Goal: Check status

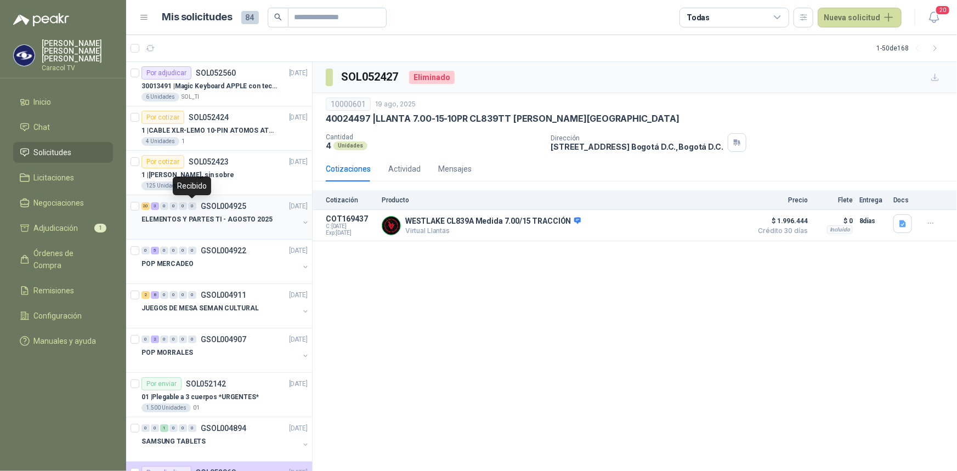
click at [195, 204] on div "0" at bounding box center [192, 206] width 8 height 8
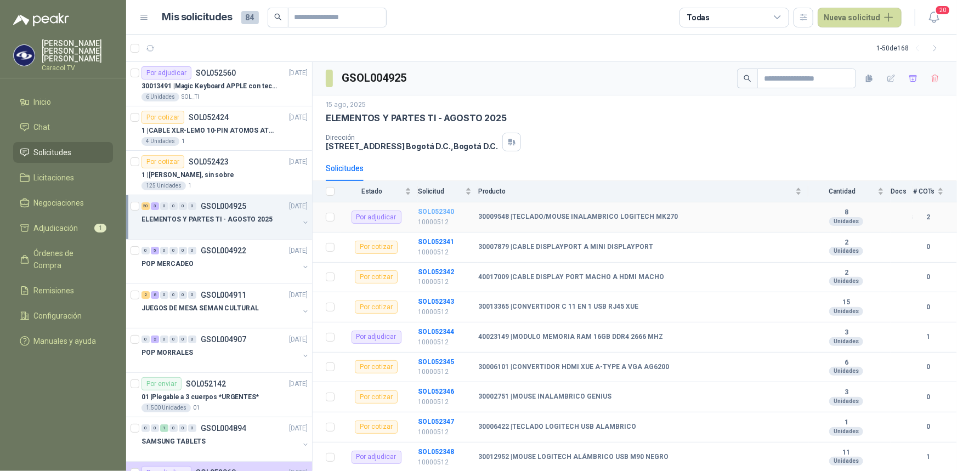
click at [436, 208] on b "SOL052340" at bounding box center [436, 212] width 36 height 8
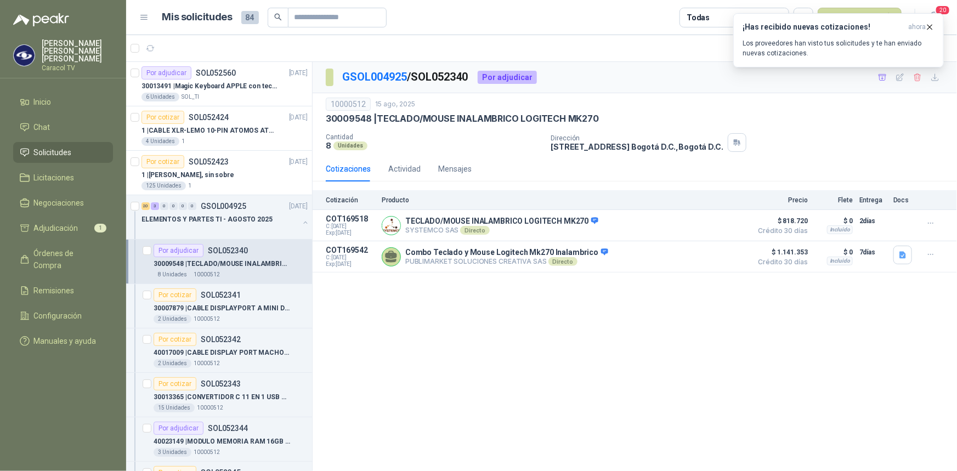
click at [186, 255] on div "Por adjudicar" at bounding box center [179, 250] width 50 height 13
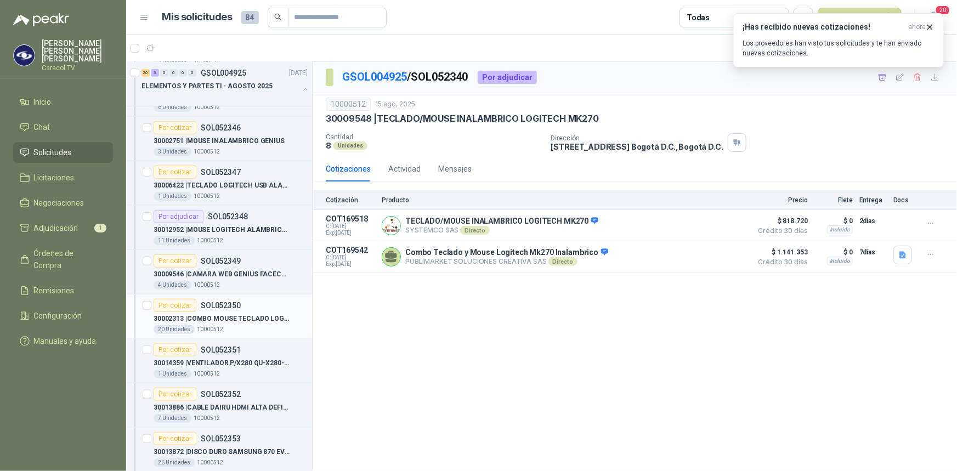
scroll to position [399, 0]
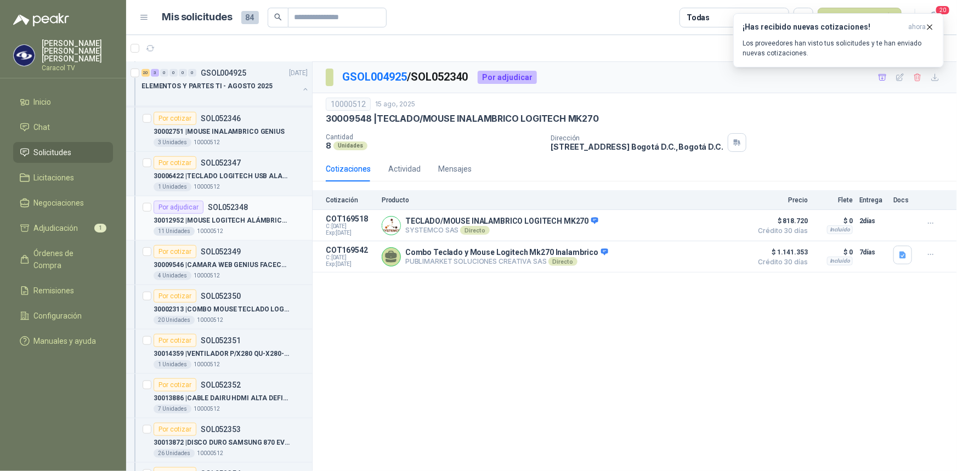
click at [188, 207] on div "Por adjudicar" at bounding box center [179, 207] width 50 height 13
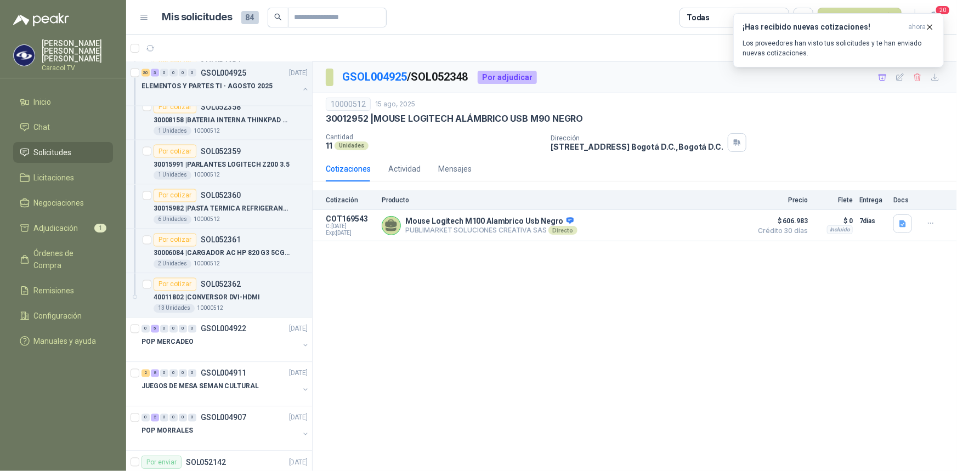
scroll to position [1097, 0]
